Goal: Task Accomplishment & Management: Use online tool/utility

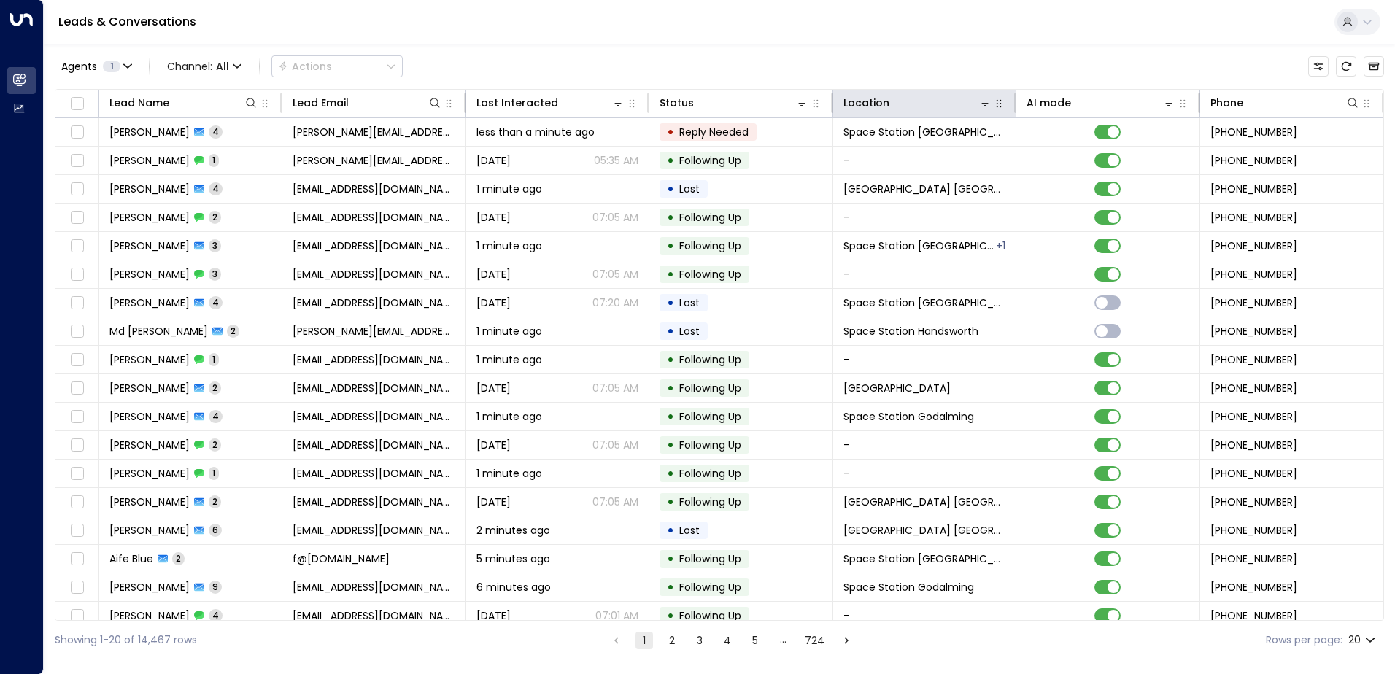
click at [993, 109] on icon "button" at bounding box center [999, 104] width 12 height 12
click at [982, 104] on icon at bounding box center [985, 103] width 12 height 12
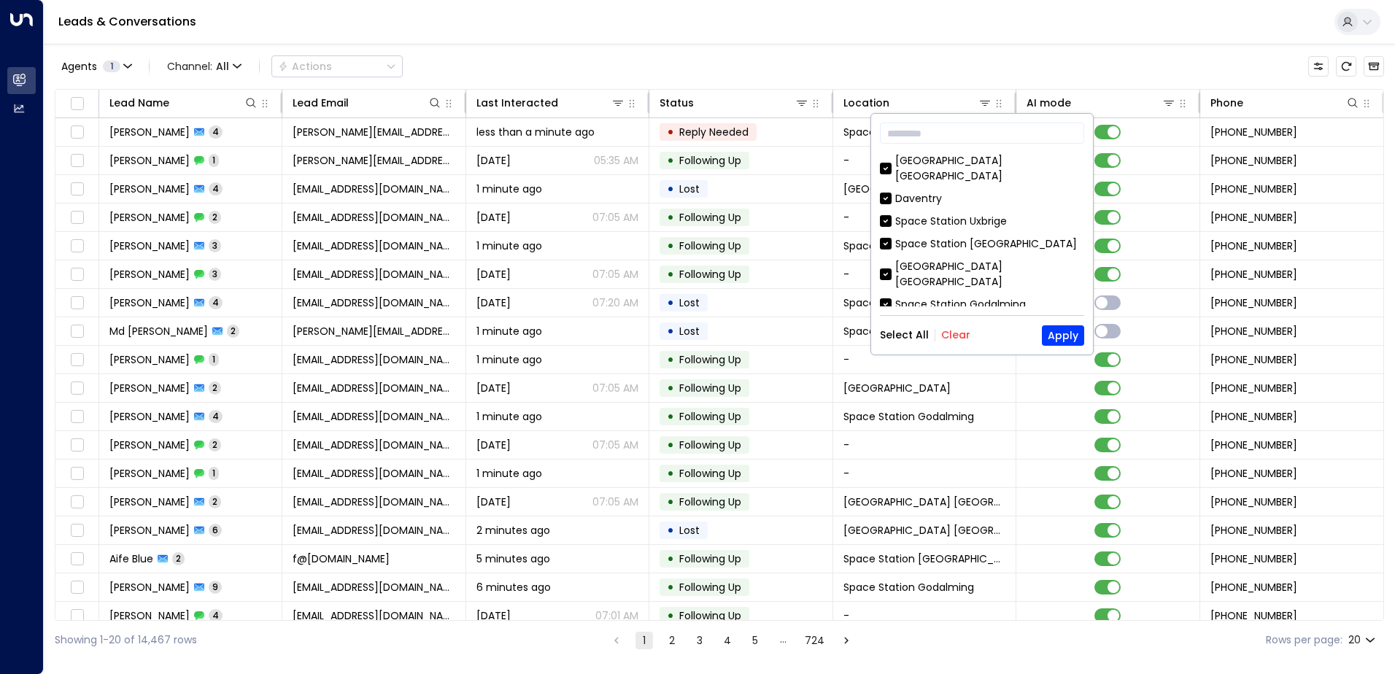
click at [950, 334] on button "Clear" at bounding box center [955, 335] width 29 height 12
click at [934, 141] on input "text" at bounding box center [982, 133] width 204 height 27
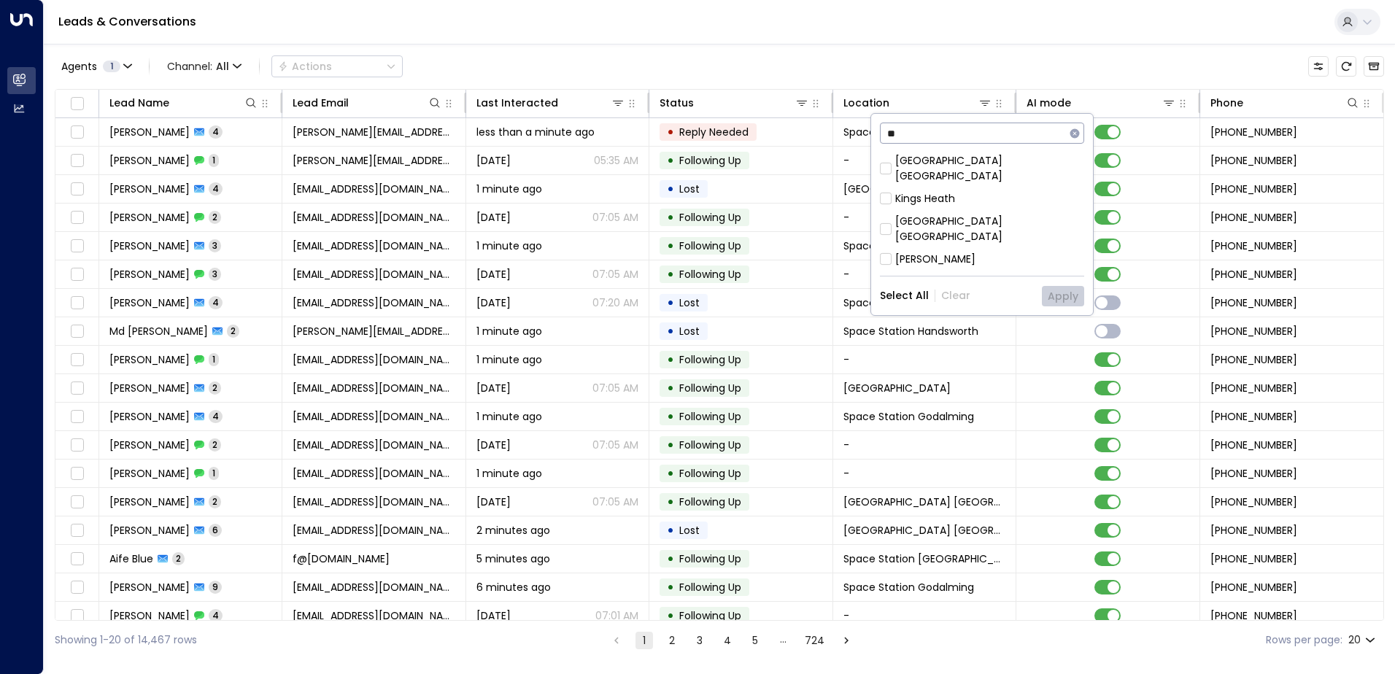
type input "**"
click at [966, 214] on div "[GEOGRAPHIC_DATA] [GEOGRAPHIC_DATA]" at bounding box center [989, 229] width 189 height 31
click at [1055, 286] on button "Apply" at bounding box center [1063, 296] width 42 height 20
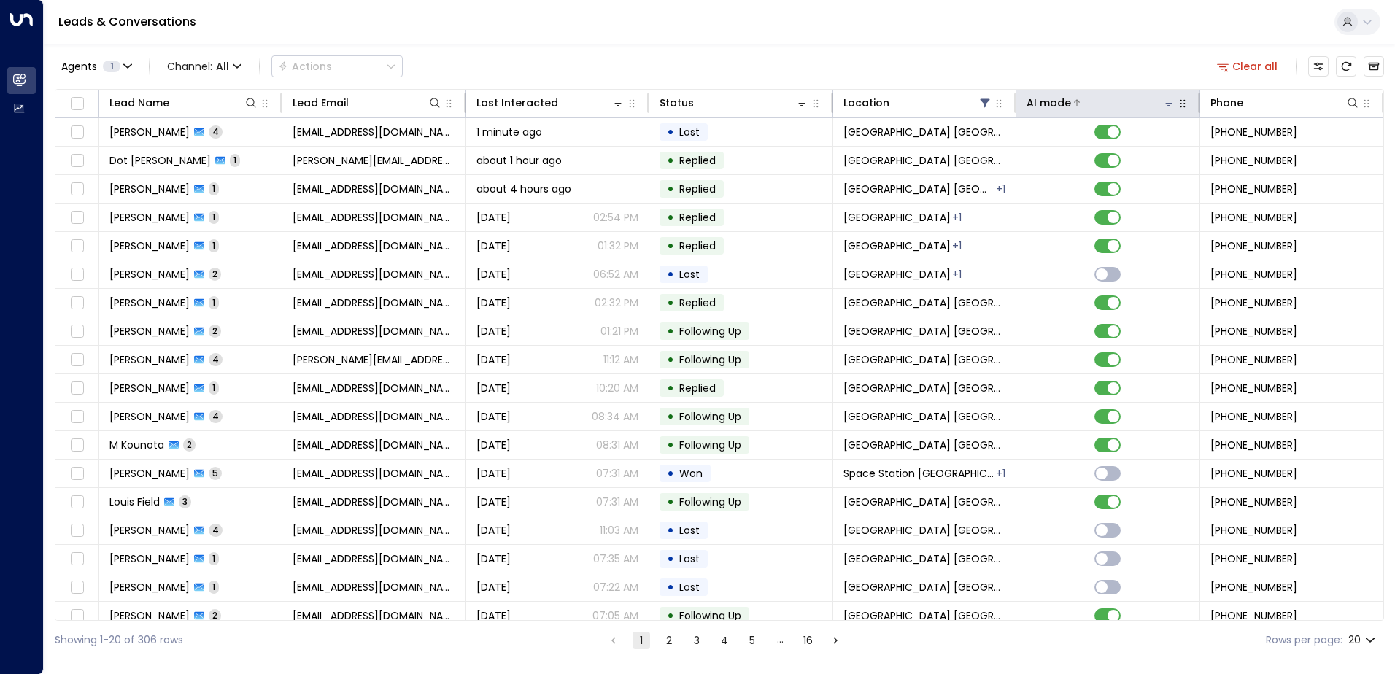
click at [1037, 102] on div "AI mode" at bounding box center [1049, 103] width 45 height 18
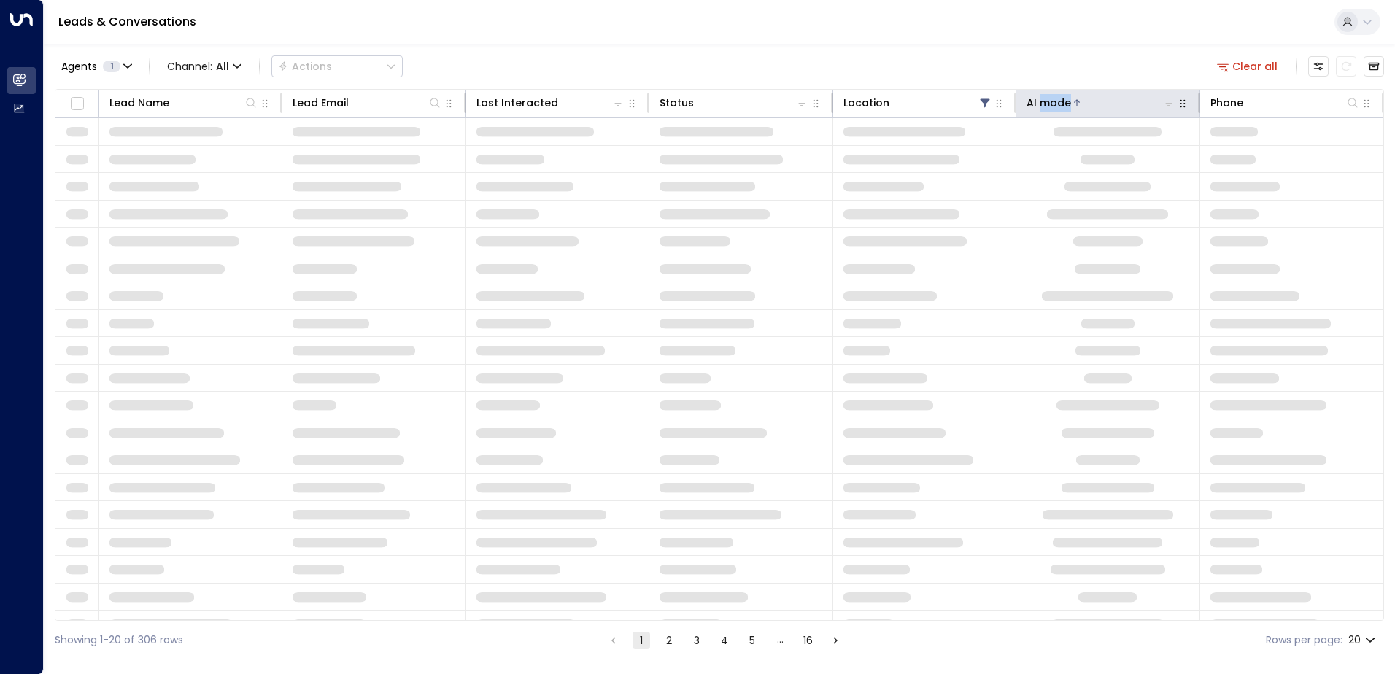
click at [1037, 102] on div "AI mode" at bounding box center [1049, 103] width 45 height 18
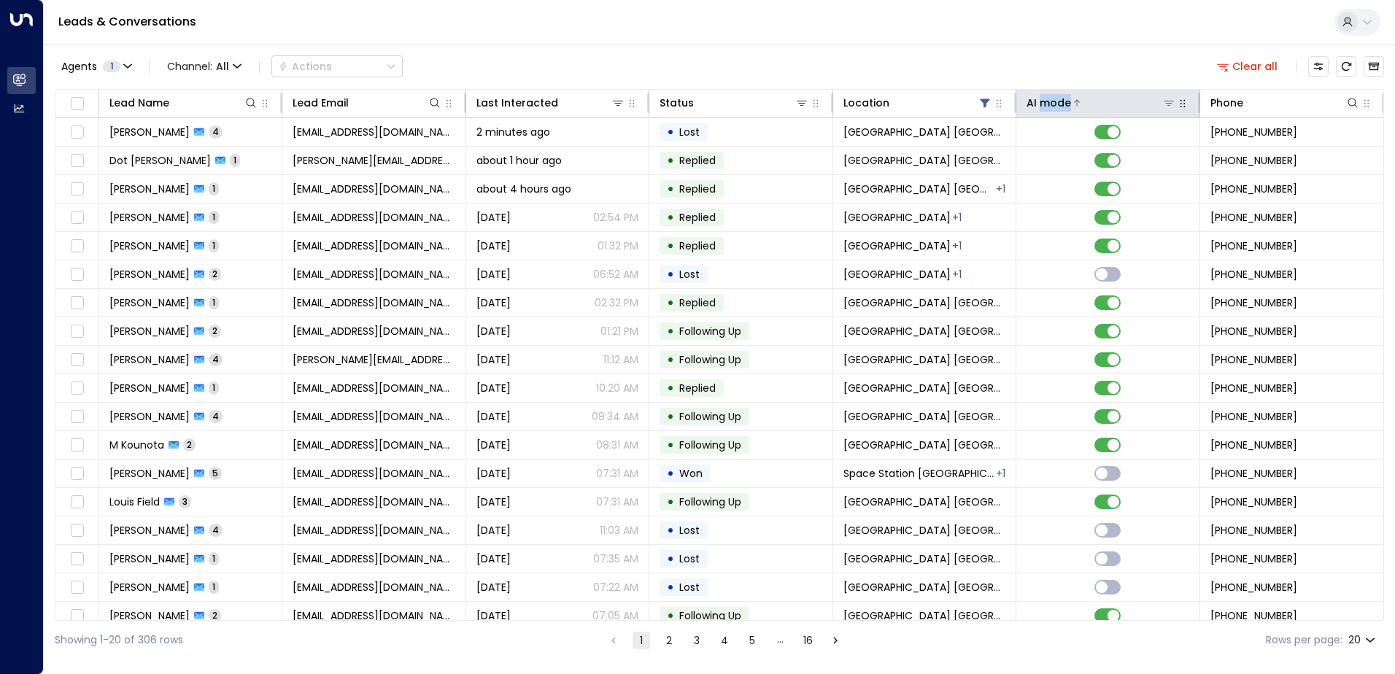
click at [1037, 109] on div "AI mode" at bounding box center [1049, 103] width 45 height 18
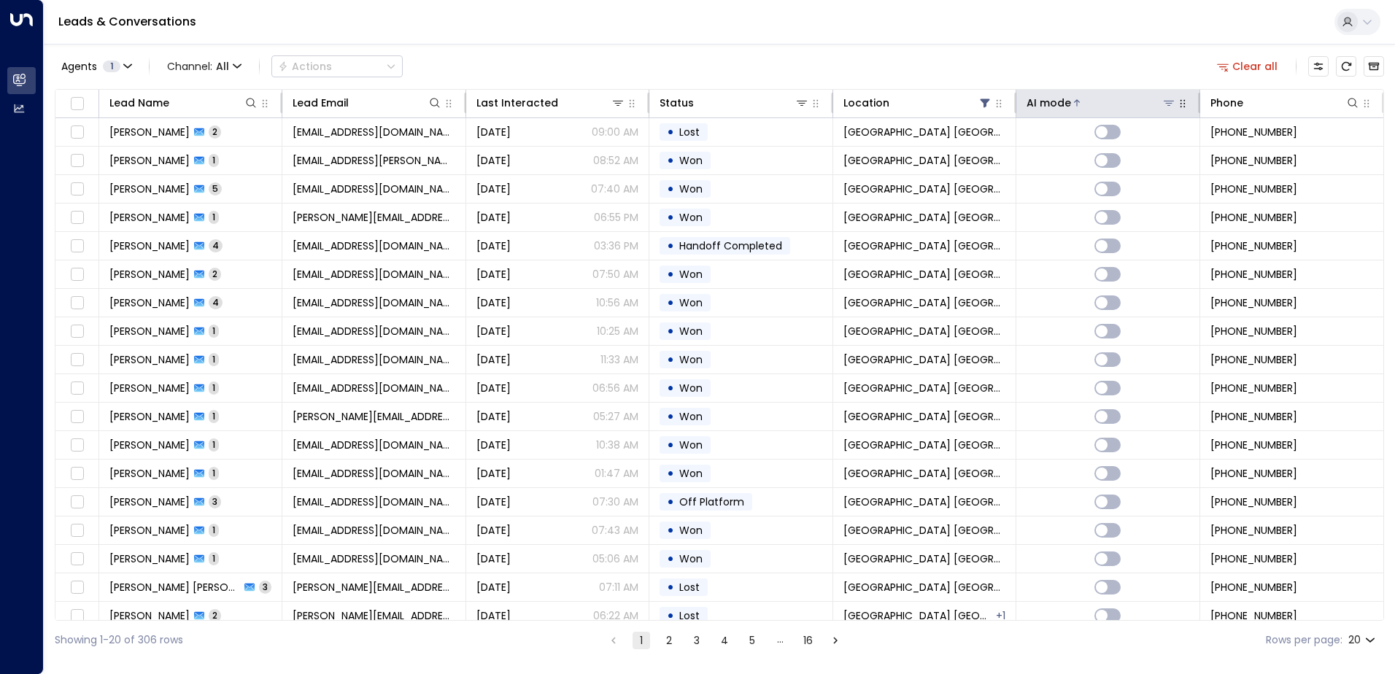
click at [1037, 109] on div "AI mode" at bounding box center [1049, 103] width 45 height 18
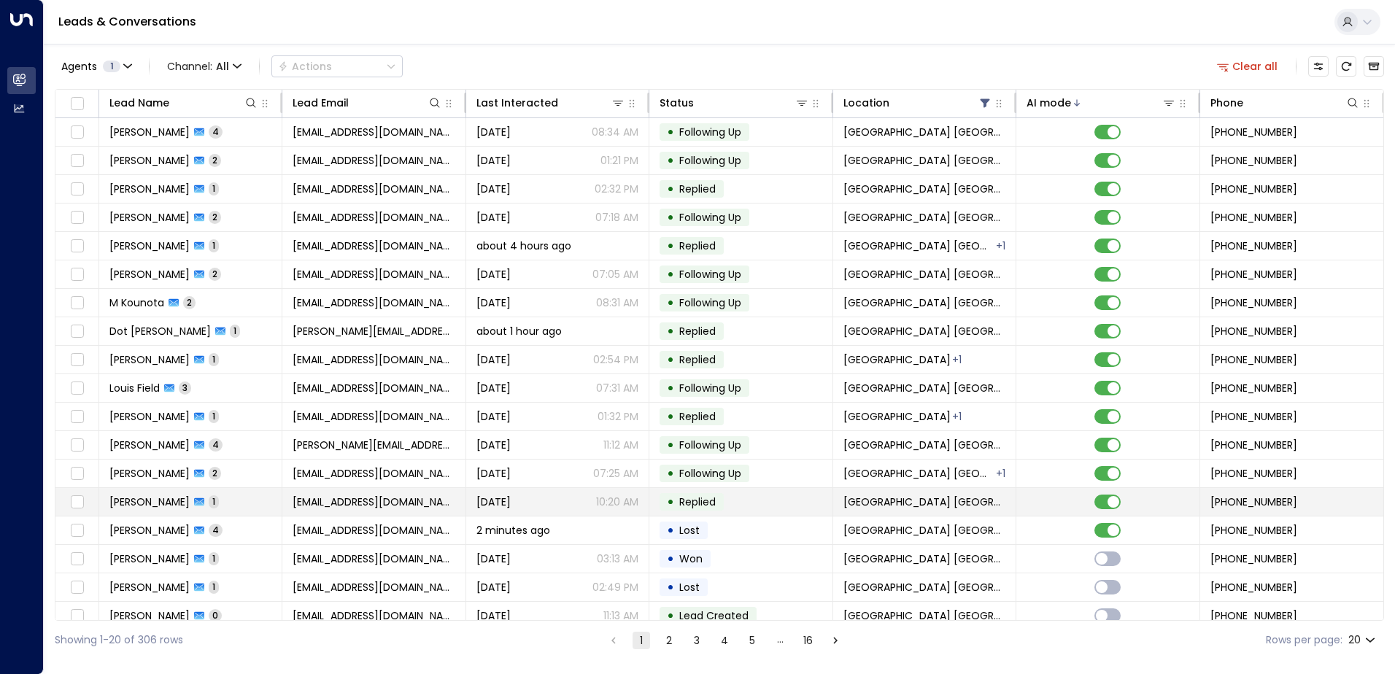
click at [801, 502] on td "• Replied" at bounding box center [741, 502] width 183 height 28
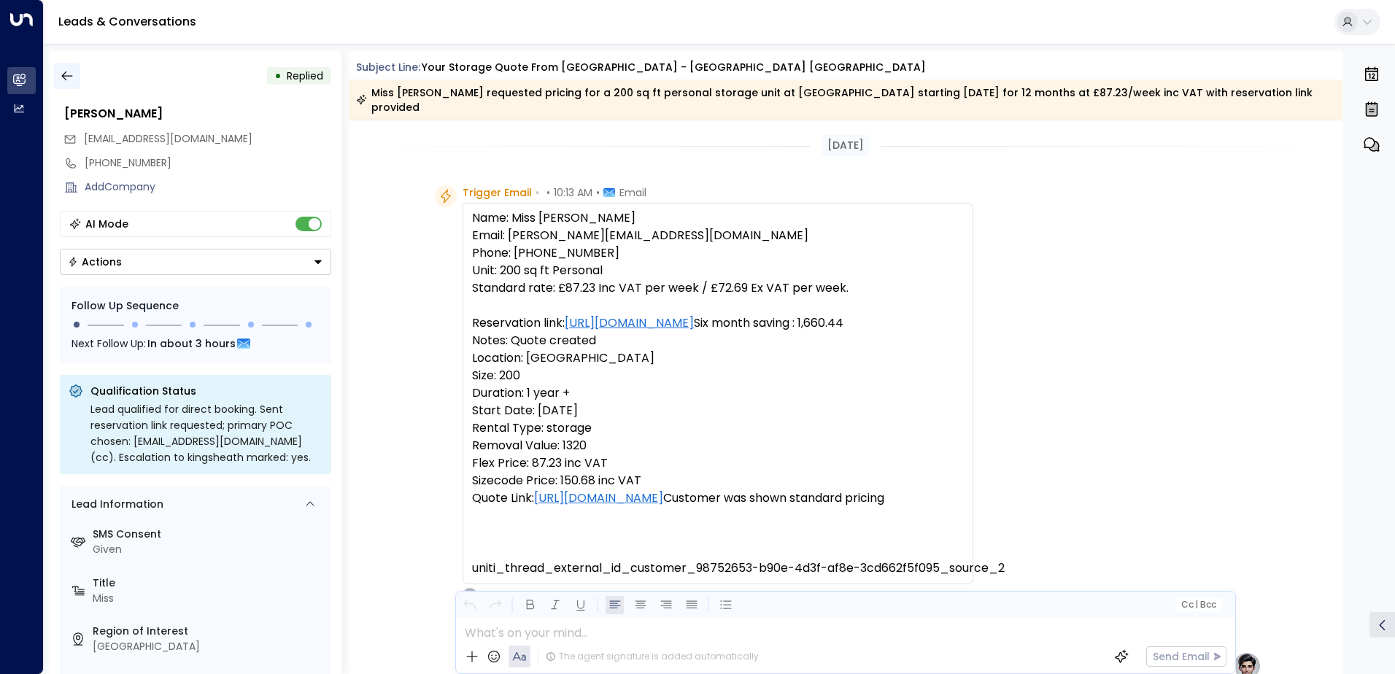
click at [69, 79] on icon "button" at bounding box center [67, 76] width 15 height 15
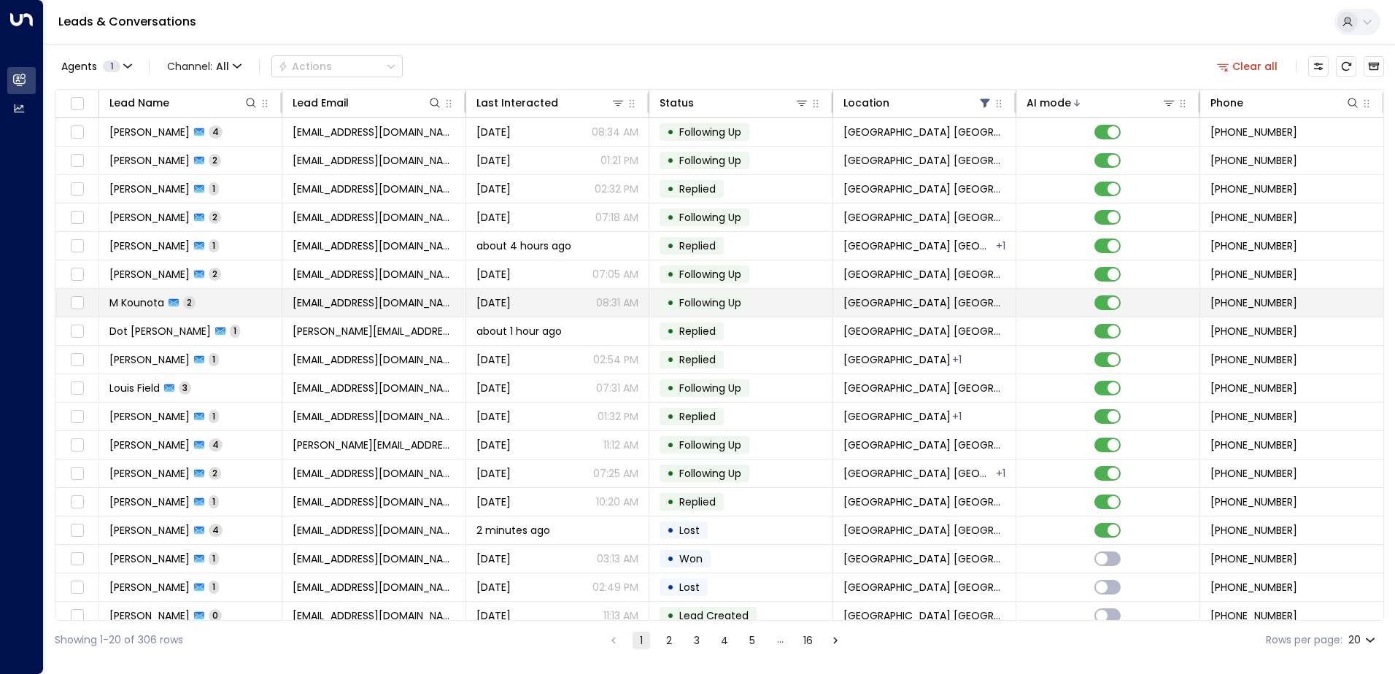
click at [550, 304] on div "[DATE] 08:31 AM" at bounding box center [558, 303] width 162 height 15
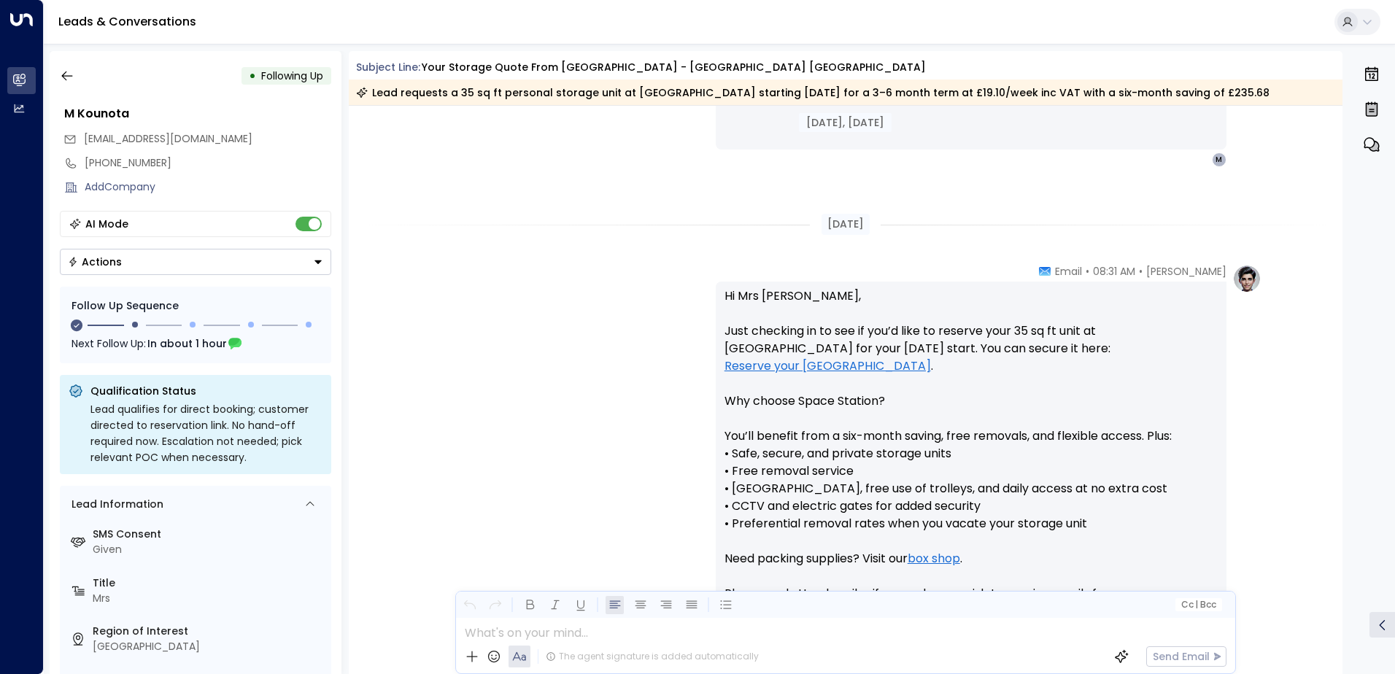
scroll to position [1298, 0]
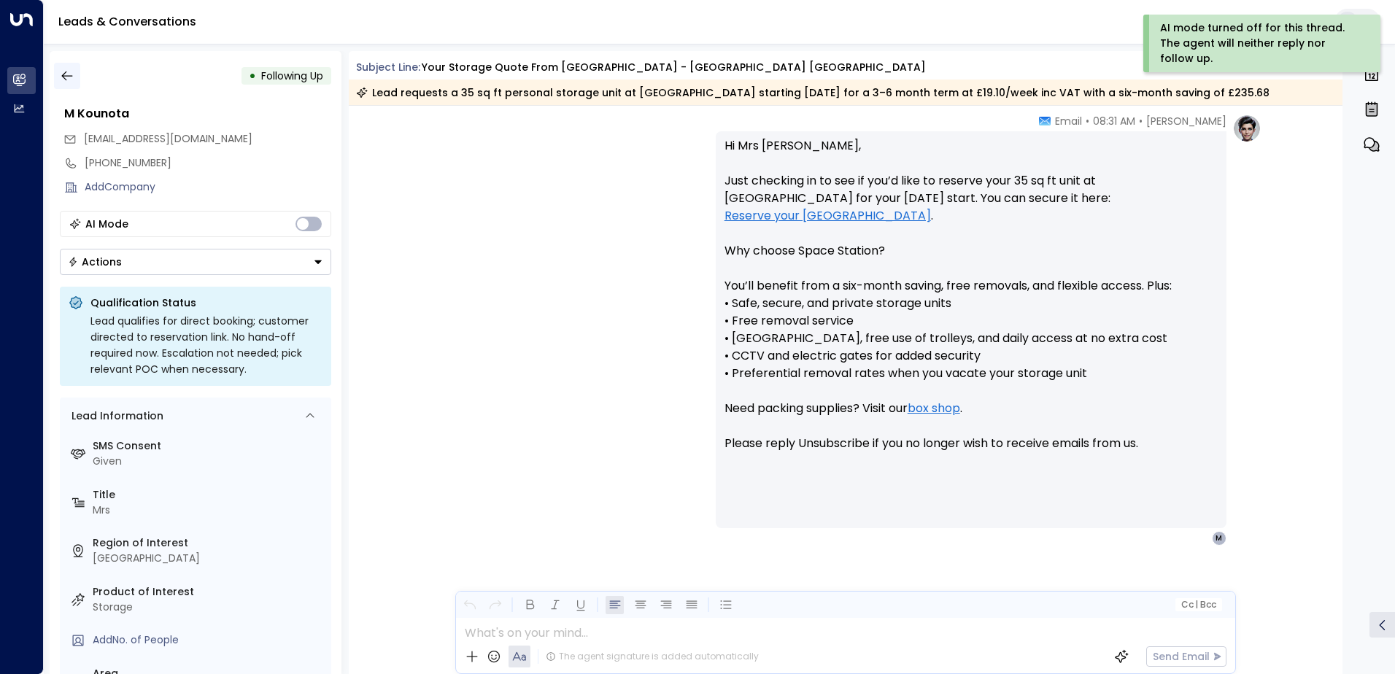
click at [65, 73] on icon "button" at bounding box center [66, 76] width 11 height 9
